Goal: Task Accomplishment & Management: Use online tool/utility

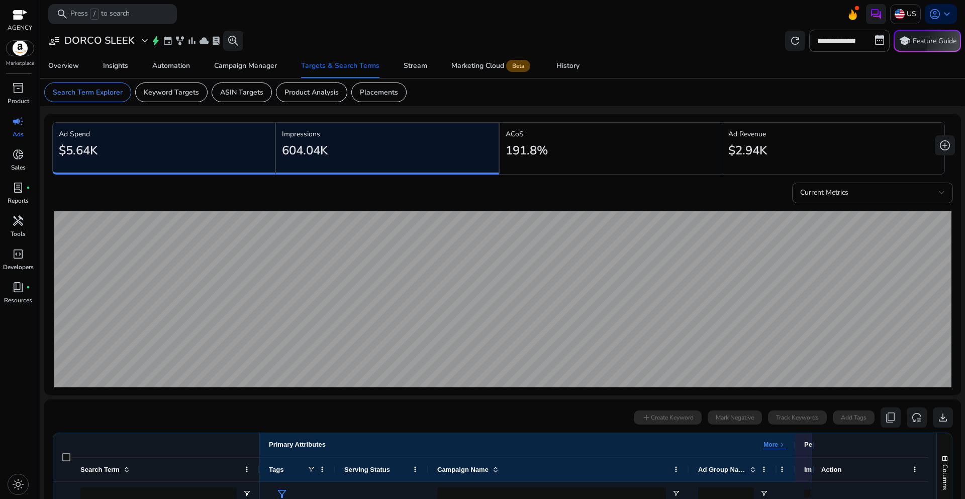
scroll to position [0, 33]
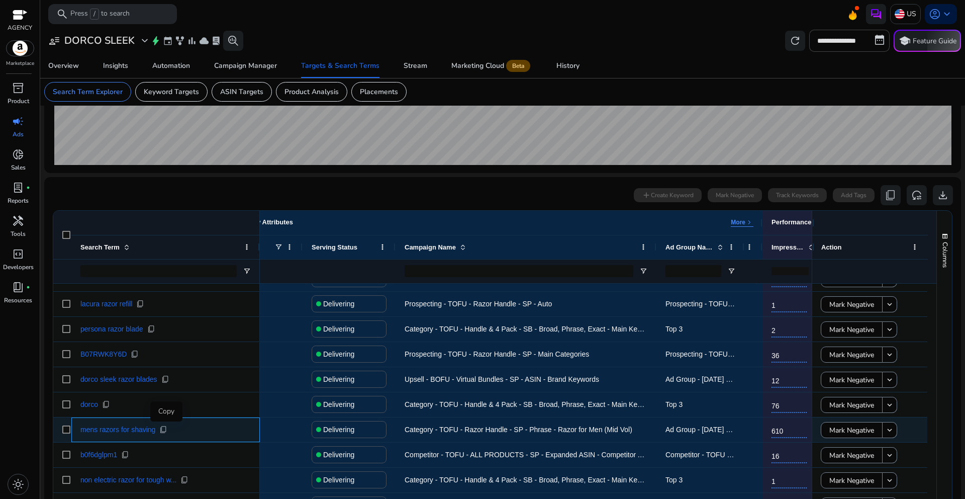
click at [163, 431] on span "content_copy" at bounding box center [163, 429] width 8 height 8
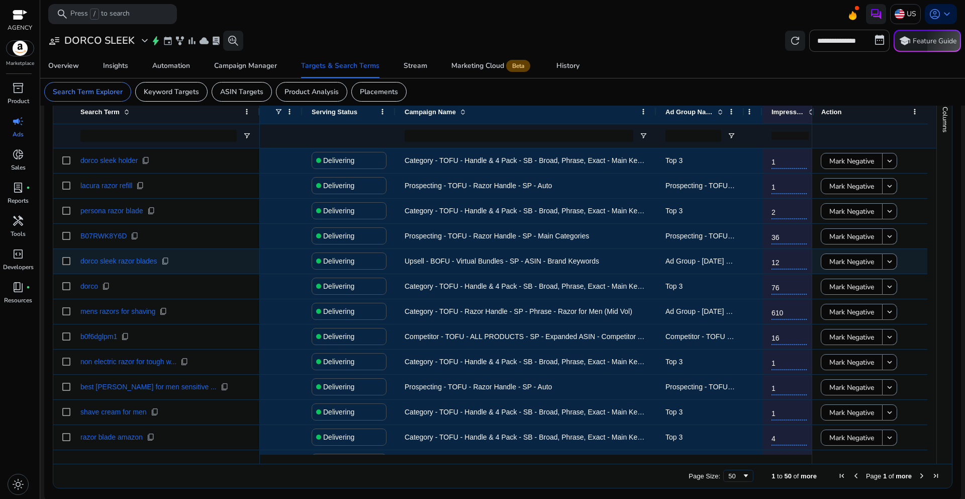
scroll to position [351, 0]
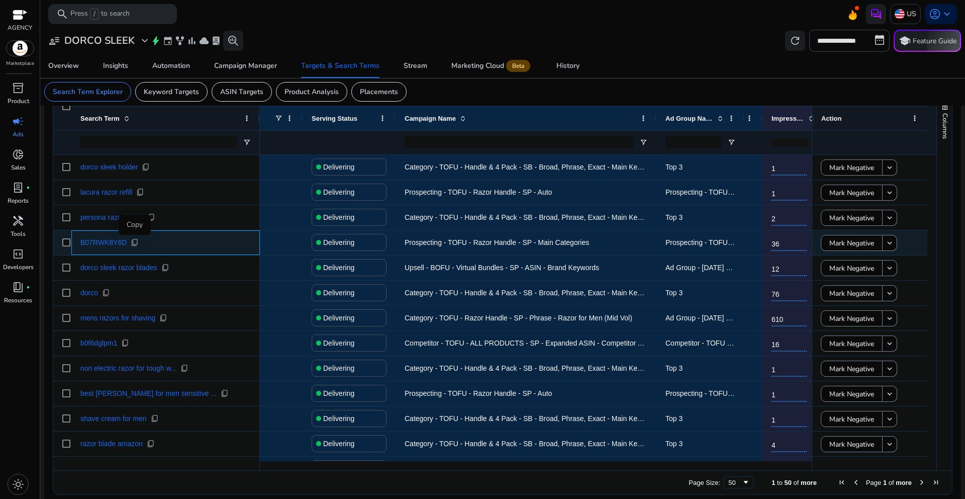
click at [135, 243] on span "content_copy" at bounding box center [135, 242] width 8 height 8
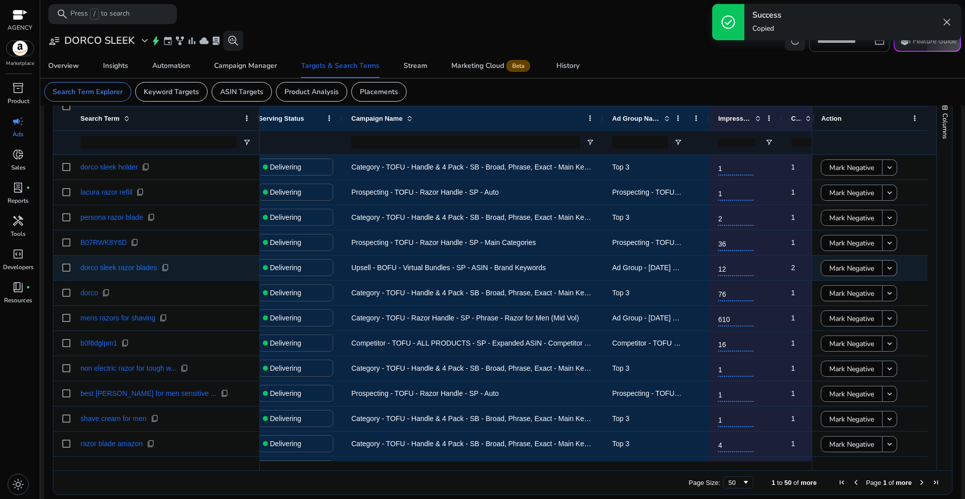
scroll to position [0, 0]
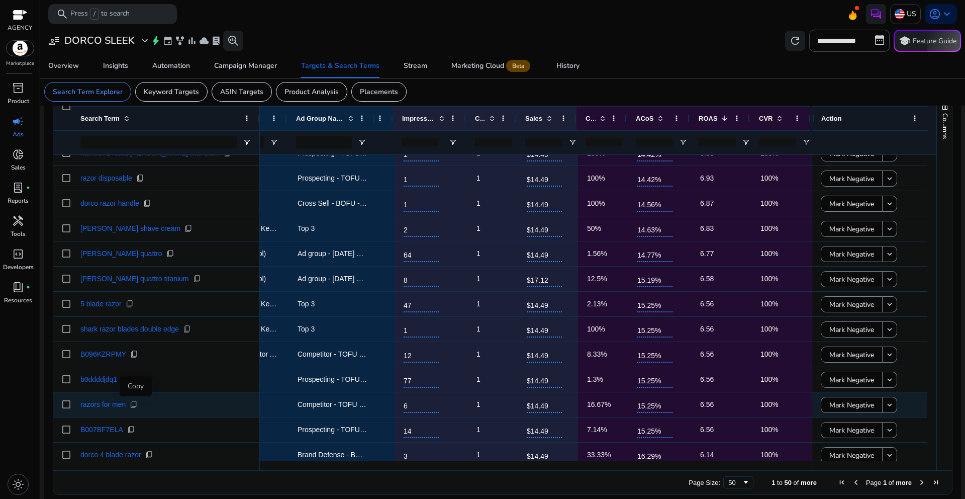
click at [138, 407] on span "content_copy" at bounding box center [134, 404] width 8 height 8
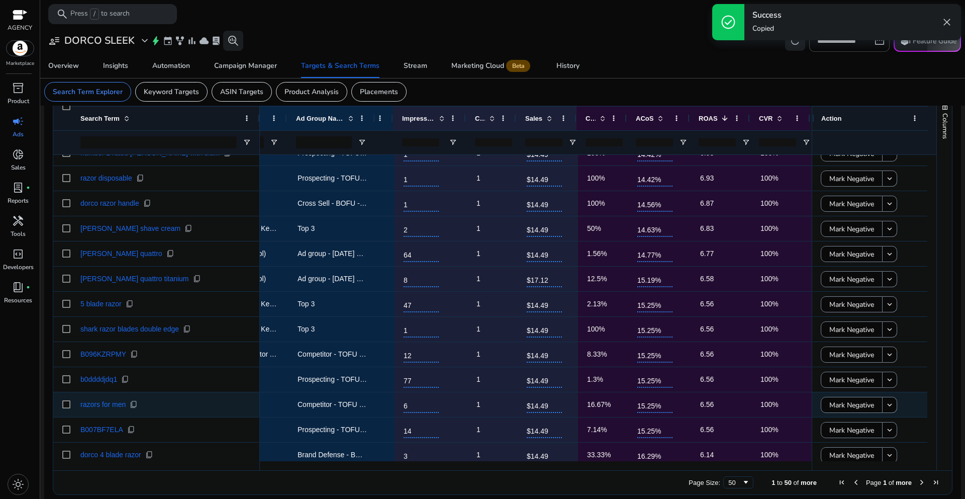
click at [342, 404] on span "Competitor - TOFU - Razor Handle - SP - ASIN - Competitor ASIN" at bounding box center [400, 404] width 205 height 8
drag, startPoint x: 292, startPoint y: 405, endPoint x: 368, endPoint y: 411, distance: 75.6
click at [449, 410] on div "Competitor - TOFU - Razor Handle - SP - ASIN - Competitor ASIN Competitor - TOF…" at bounding box center [335, 404] width 953 height 25
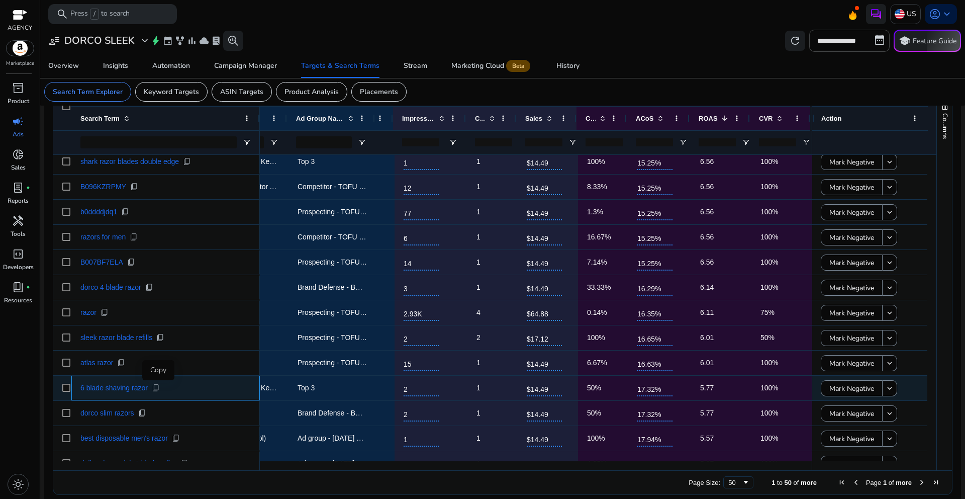
click at [159, 390] on span "content_copy" at bounding box center [156, 388] width 8 height 8
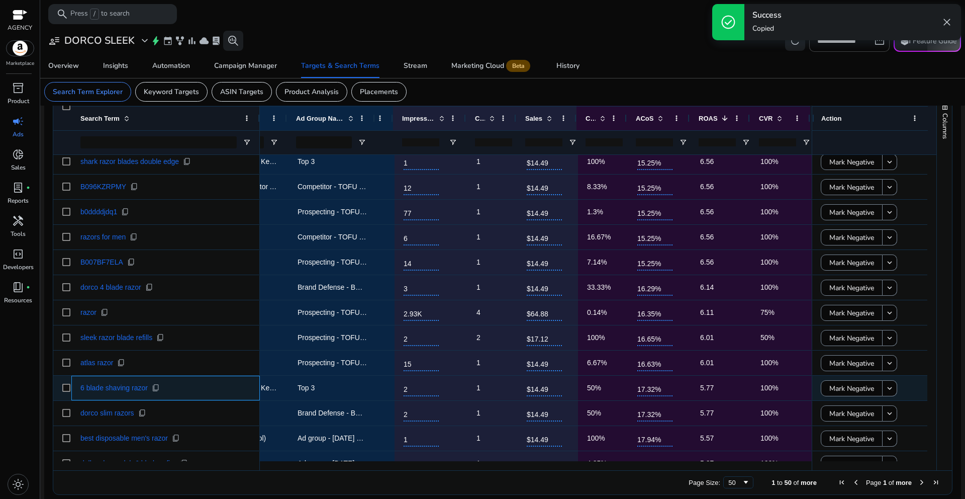
click at [159, 390] on span "content_copy" at bounding box center [156, 388] width 8 height 8
copy span "content_copy"
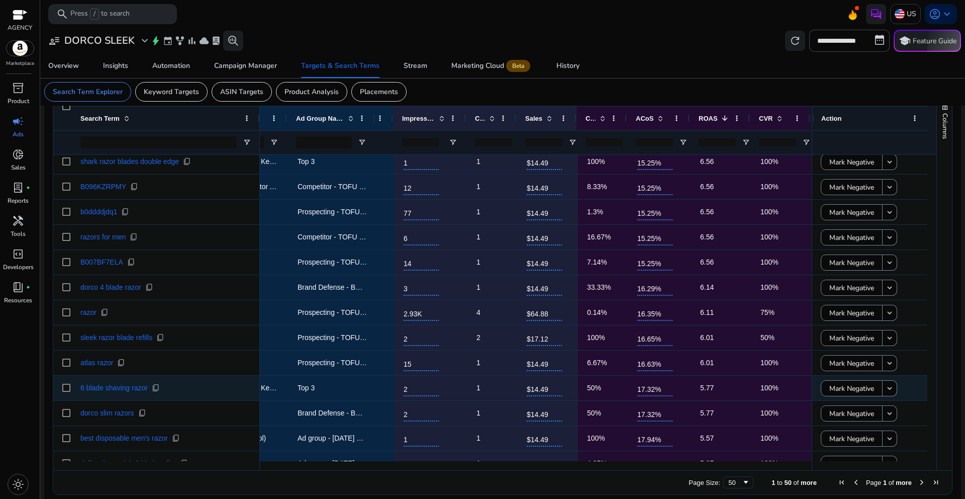
click at [311, 393] on span "Top 3" at bounding box center [333, 388] width 70 height 21
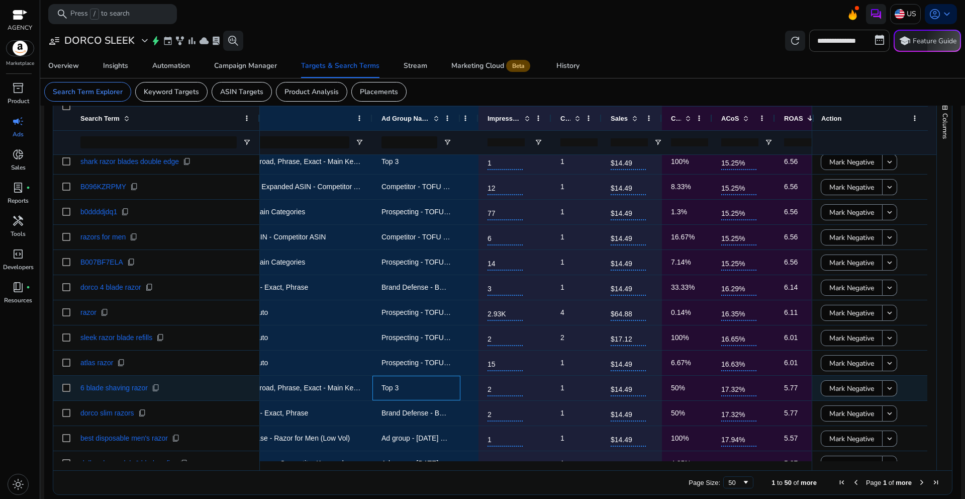
scroll to position [0, 53]
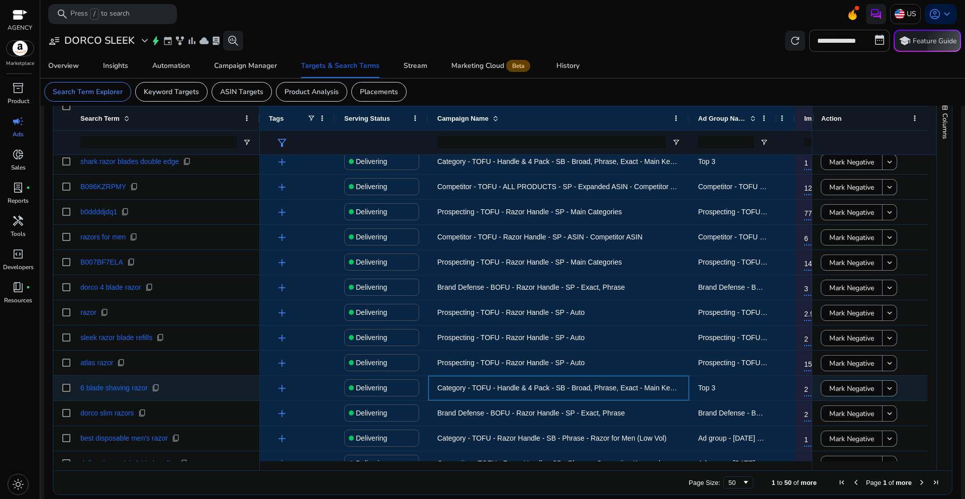
click at [518, 391] on span "Category - TOFU - Handle & 4 Pack - SB - Broad, Phrase, Exact - Main Keywords" at bounding box center [564, 388] width 255 height 8
click at [158, 390] on span "content_copy" at bounding box center [156, 388] width 8 height 8
drag, startPoint x: 578, startPoint y: 386, endPoint x: 645, endPoint y: 394, distance: 67.4
click at [645, 394] on span "Category - TOFU - Handle & 4 Pack - SB - Broad, Phrase, Exact - Main Keywords" at bounding box center [558, 388] width 243 height 21
copy span "Broad, Phrase, Exact"
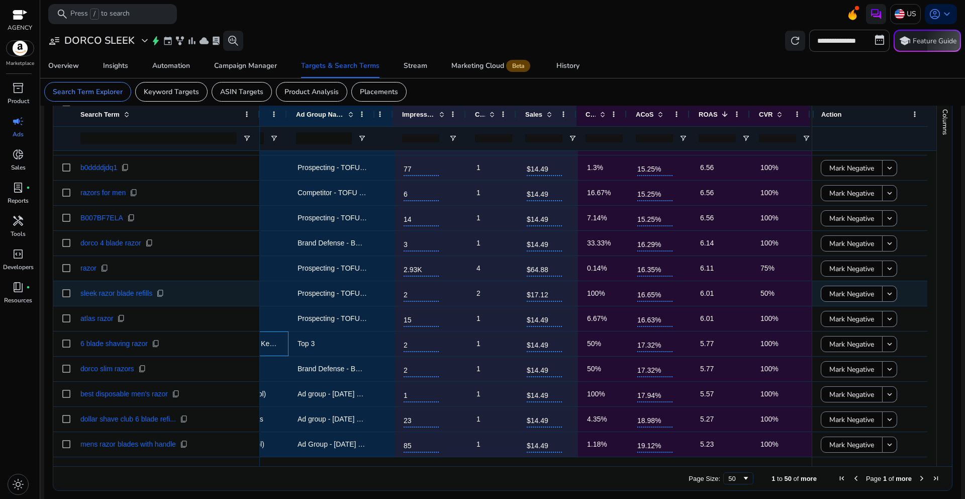
scroll to position [0, 390]
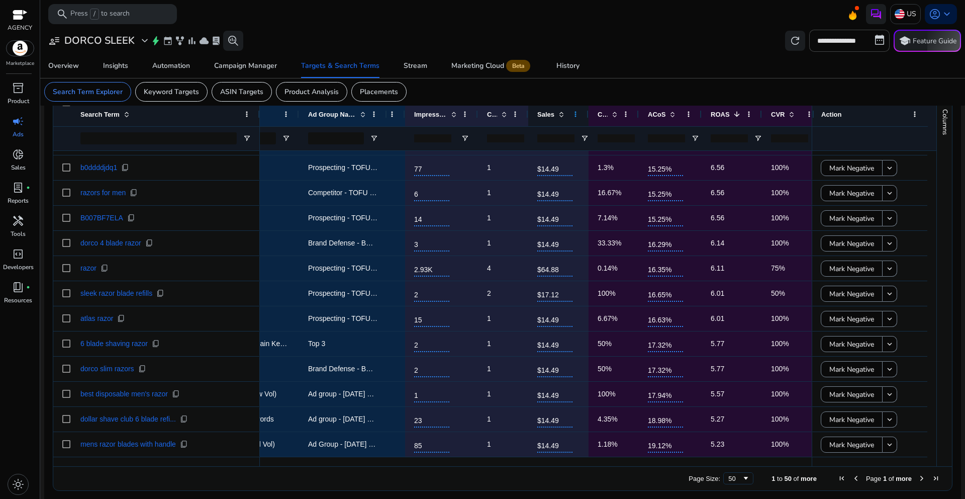
click at [573, 116] on span at bounding box center [576, 114] width 8 height 8
click at [563, 116] on span at bounding box center [562, 114] width 8 height 8
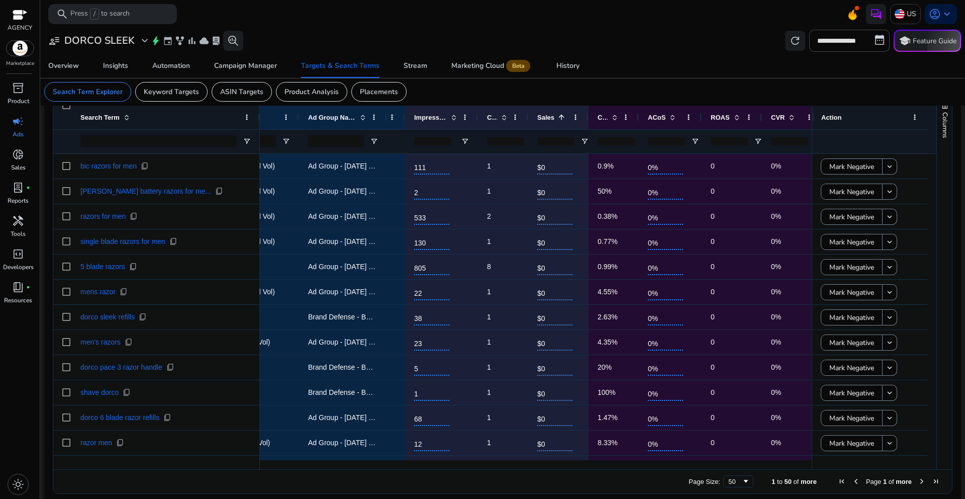
scroll to position [355, 0]
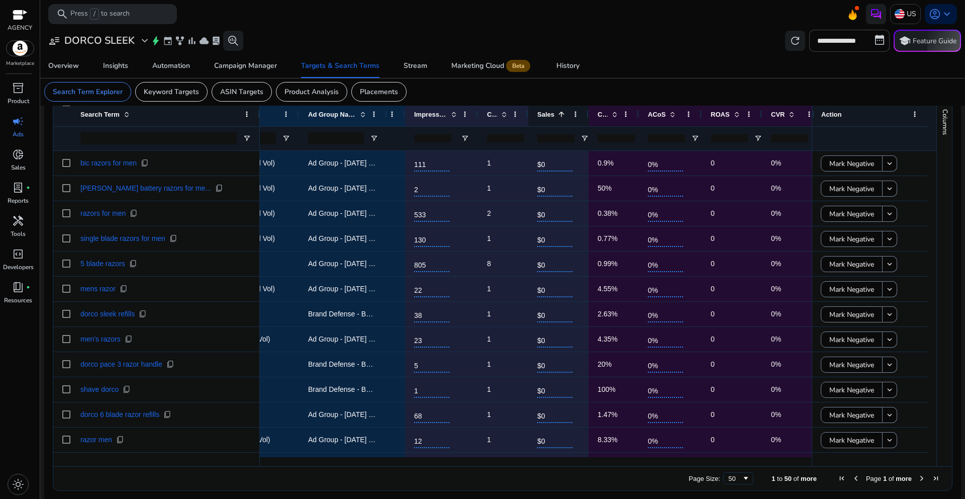
click at [562, 116] on span at bounding box center [562, 114] width 8 height 8
